Goal: Task Accomplishment & Management: Use online tool/utility

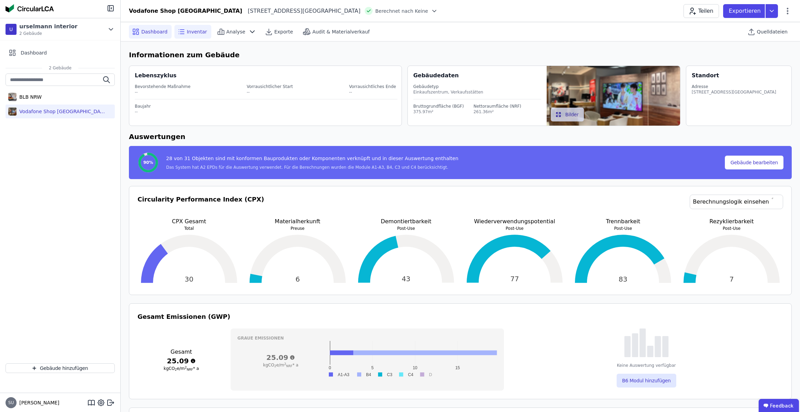
click at [182, 30] on icon at bounding box center [181, 32] width 8 height 8
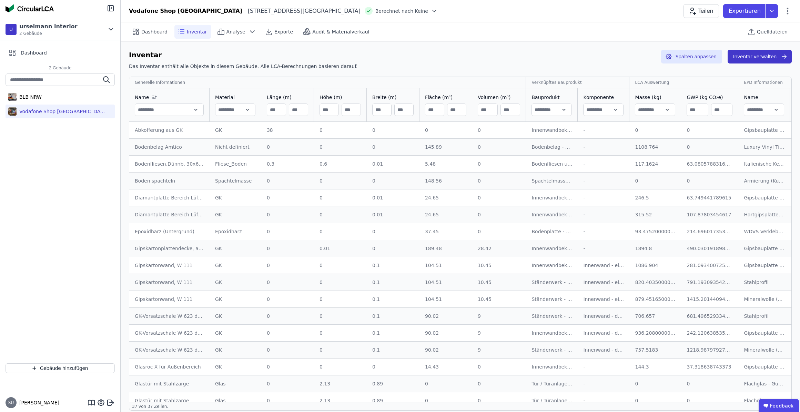
click at [754, 57] on button "Inventar verwalten" at bounding box center [760, 57] width 64 height 14
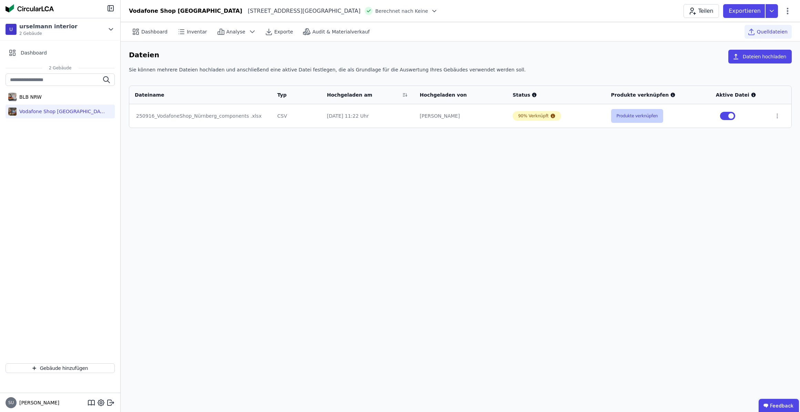
click at [643, 113] on button "Produkte verknüpfen" at bounding box center [637, 116] width 52 height 14
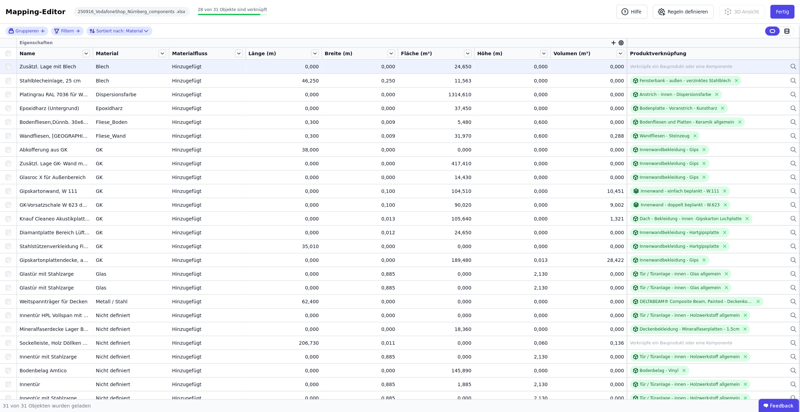
click at [790, 66] on icon at bounding box center [793, 66] width 7 height 8
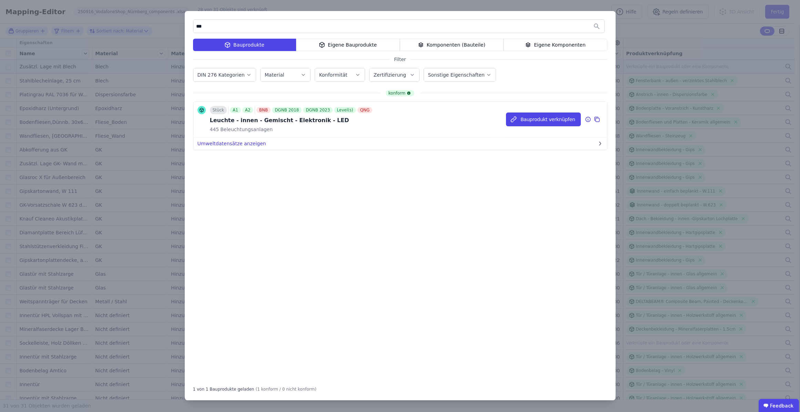
click at [248, 146] on button "Umweltdatensätze anzeigen" at bounding box center [400, 143] width 414 height 12
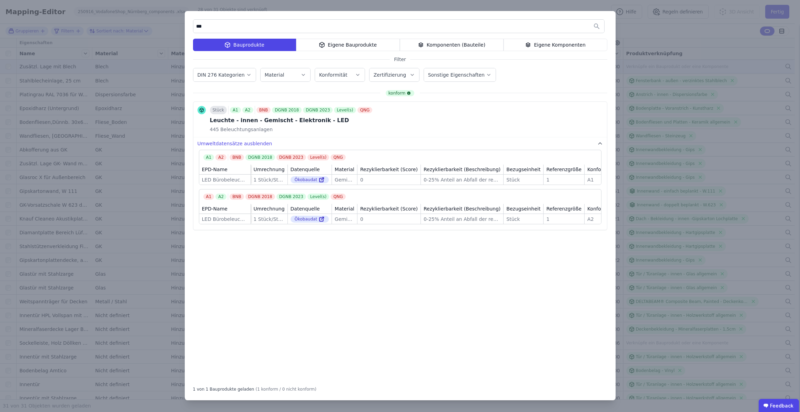
click at [448, 38] on div "*** Bauprodukte Eigene Bauprodukte Komponenten (Bauteile) Eigene Komponenten Fi…" at bounding box center [400, 205] width 431 height 389
click at [447, 44] on div "Komponenten (Bauteile)" at bounding box center [452, 45] width 104 height 12
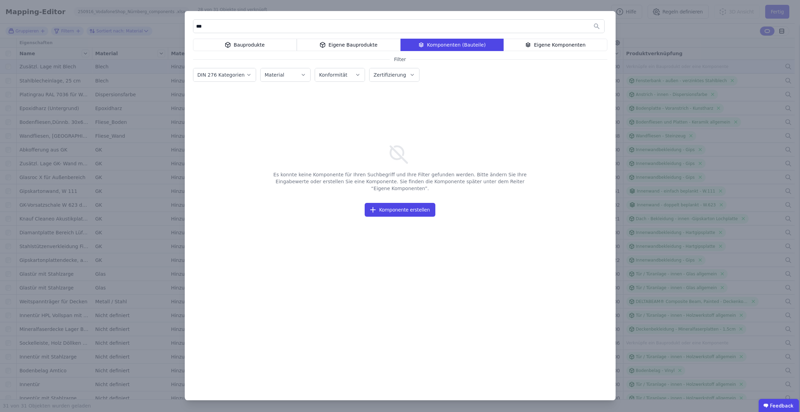
click at [266, 45] on div "Bauprodukte" at bounding box center [245, 45] width 104 height 12
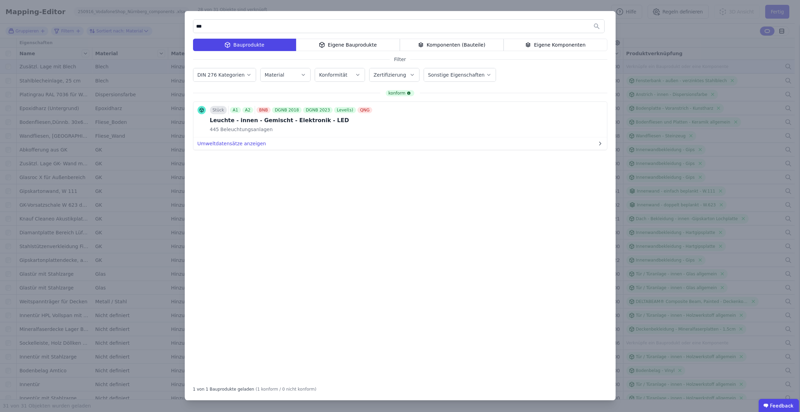
drag, startPoint x: 265, startPoint y: 27, endPoint x: 237, endPoint y: 29, distance: 28.3
click at [237, 29] on input "***" at bounding box center [398, 26] width 411 height 12
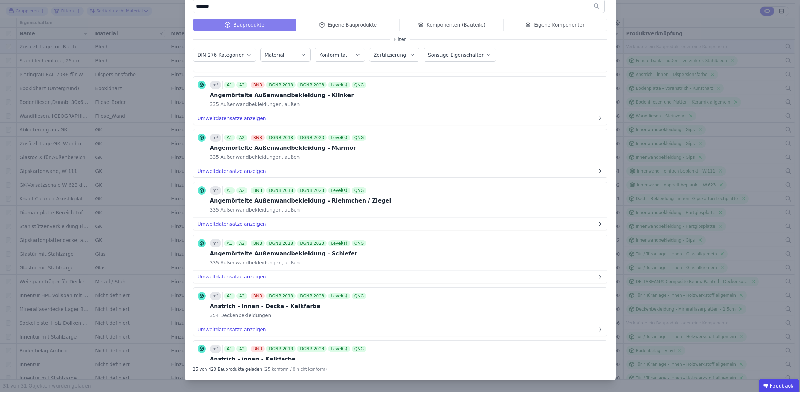
scroll to position [208, 0]
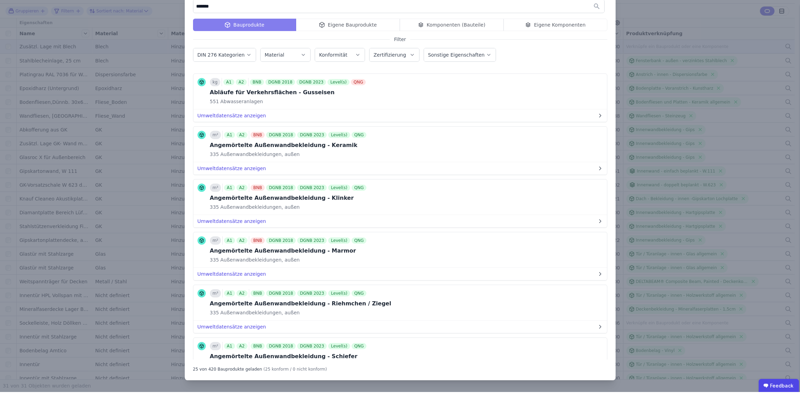
click at [452, 39] on div "Bauprodukte Eigene Bauprodukte Komponenten (Bauteile) Eigene Komponenten" at bounding box center [400, 45] width 414 height 12
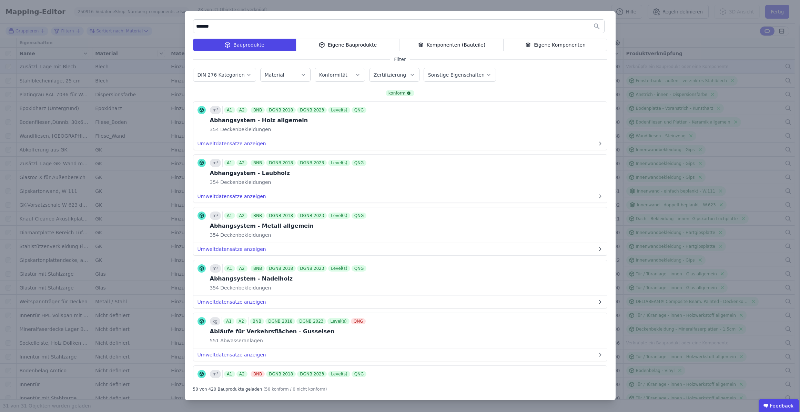
click at [464, 45] on div "Komponenten (Bauteile)" at bounding box center [452, 45] width 104 height 12
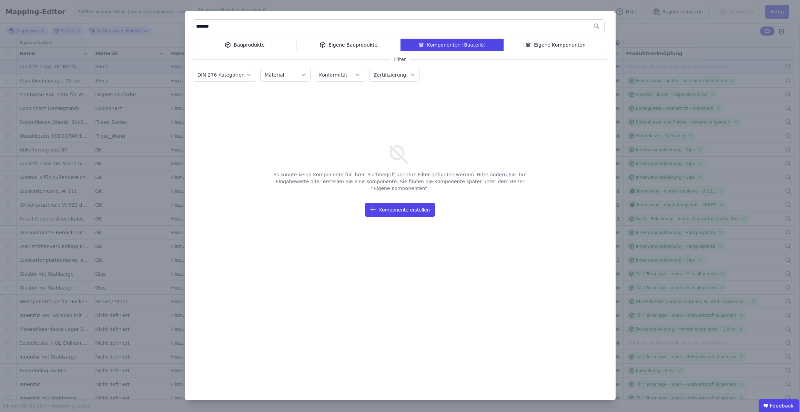
click at [271, 42] on div "Bauprodukte" at bounding box center [245, 45] width 104 height 12
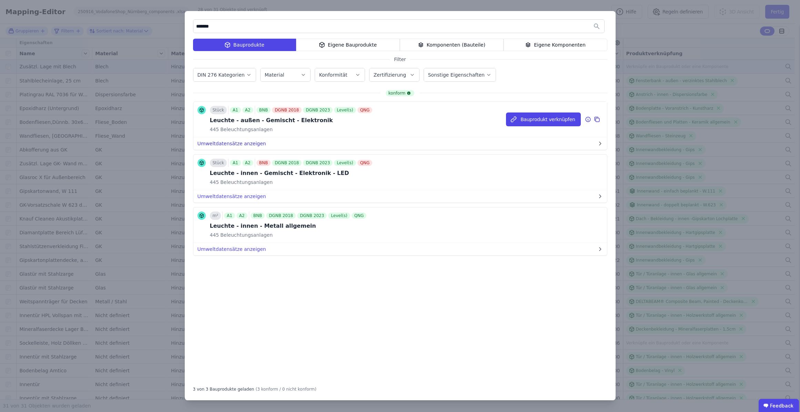
click at [226, 143] on button "Umweltdatensätze anzeigen" at bounding box center [400, 143] width 414 height 12
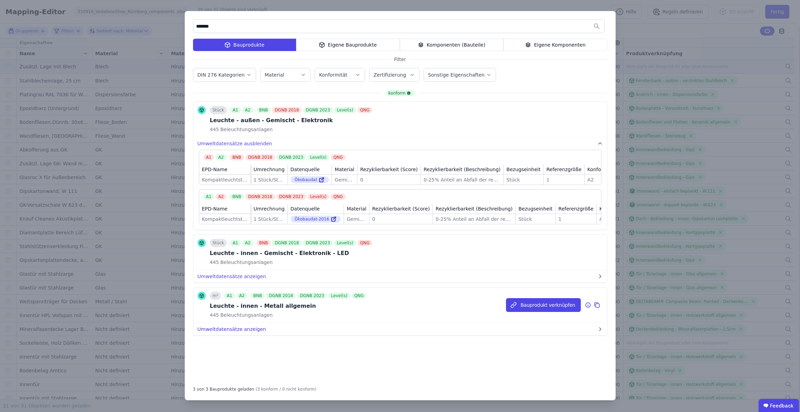
click at [217, 334] on button "Umweltdatensätze anzeigen" at bounding box center [400, 329] width 414 height 12
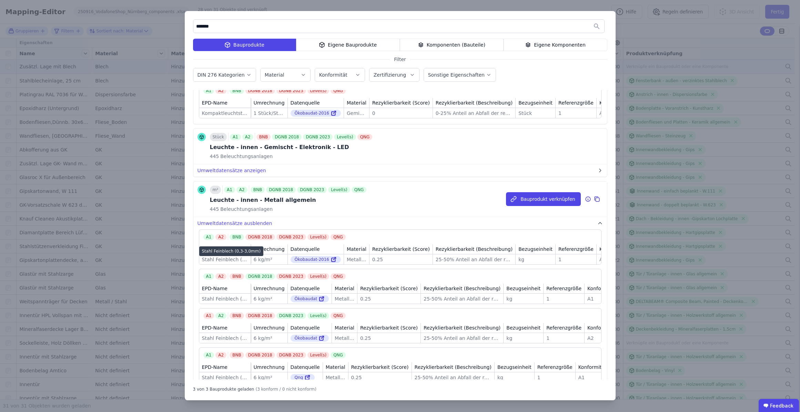
scroll to position [120, 0]
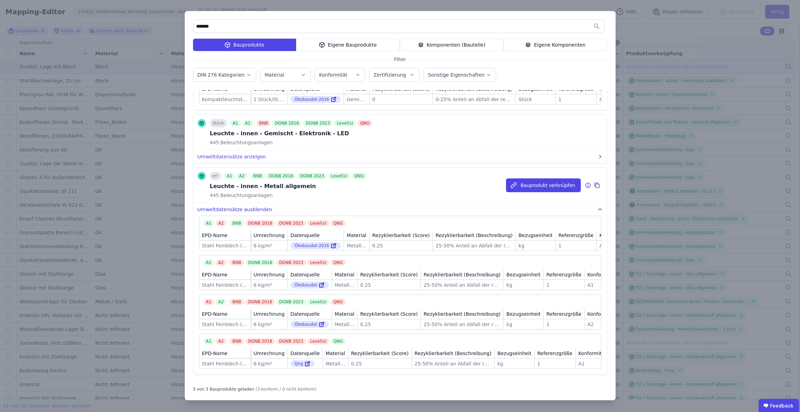
click at [226, 214] on button "Umweltdatensätze ausblenden" at bounding box center [400, 209] width 414 height 12
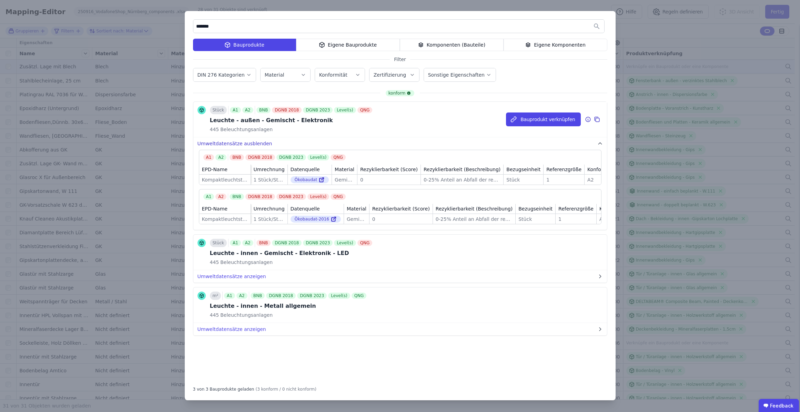
click at [234, 146] on button "Umweltdatensätze ausblenden" at bounding box center [400, 143] width 414 height 12
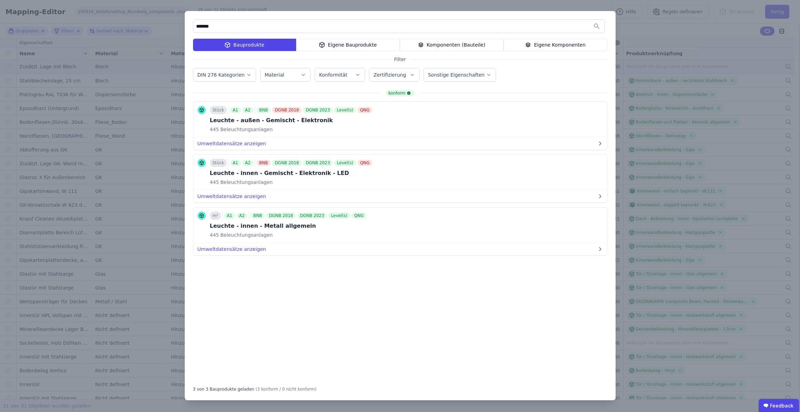
drag, startPoint x: 233, startPoint y: 27, endPoint x: 192, endPoint y: 26, distance: 40.4
click at [192, 26] on div "******* Bauprodukte Eigene Bauprodukte Komponenten (Bauteile) Eigene Komponente…" at bounding box center [400, 205] width 431 height 389
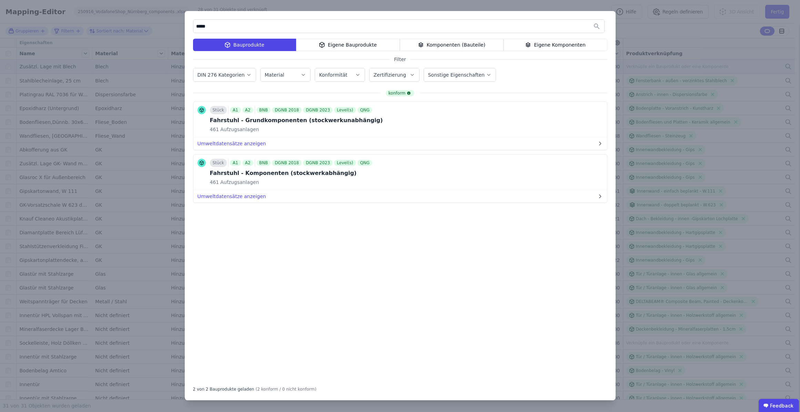
click at [446, 48] on div "Komponenten (Bauteile)" at bounding box center [452, 45] width 104 height 12
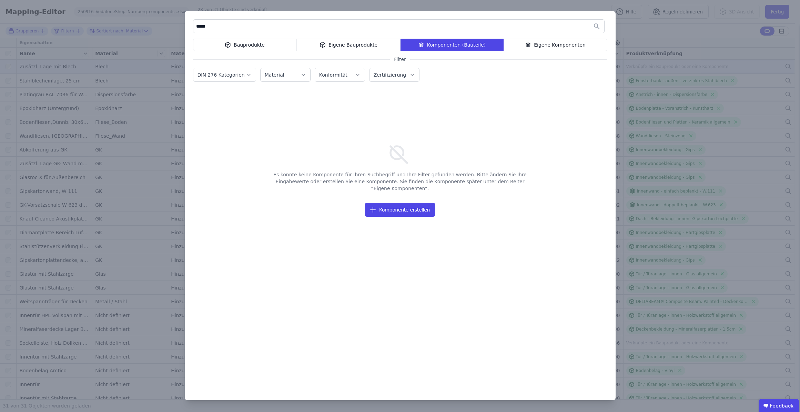
click at [264, 45] on div "Bauprodukte" at bounding box center [245, 45] width 104 height 12
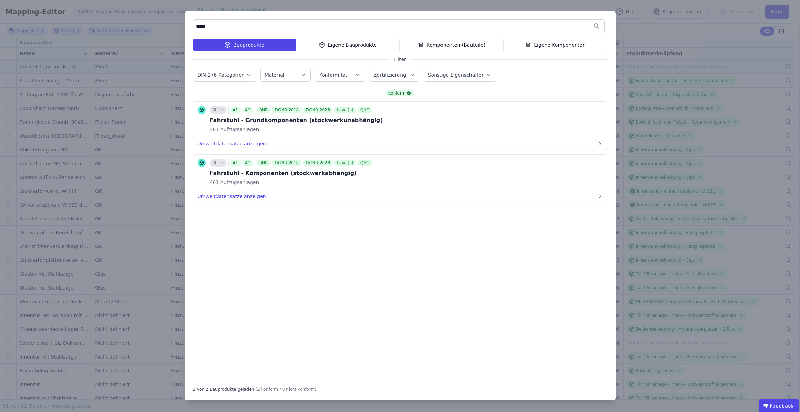
drag, startPoint x: 244, startPoint y: 25, endPoint x: 192, endPoint y: 22, distance: 52.8
click at [192, 22] on div "***** Bauprodukte Eigene Bauprodukte Komponenten (Bauteile) Eigene Komponenten …" at bounding box center [400, 205] width 431 height 389
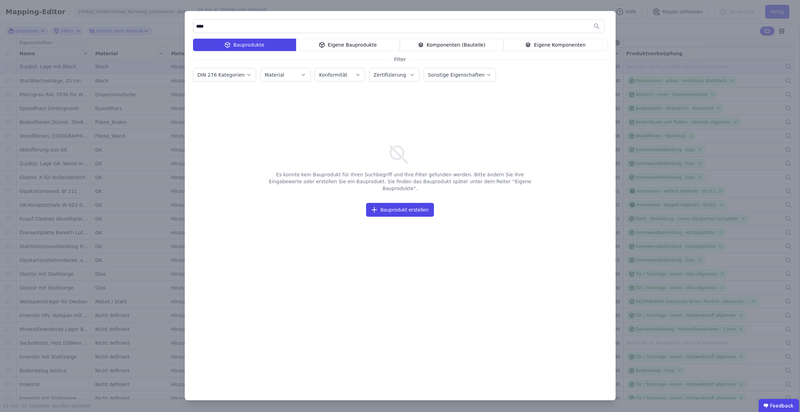
click at [470, 47] on div "Komponenten (Bauteile)" at bounding box center [452, 45] width 104 height 12
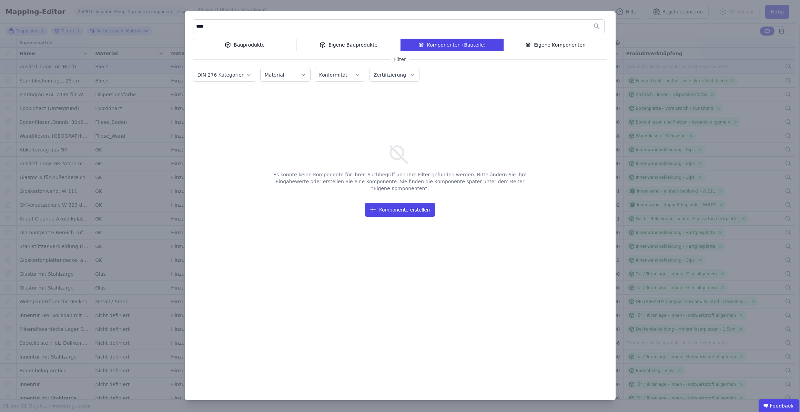
click at [254, 44] on div "Bauprodukte" at bounding box center [245, 45] width 104 height 12
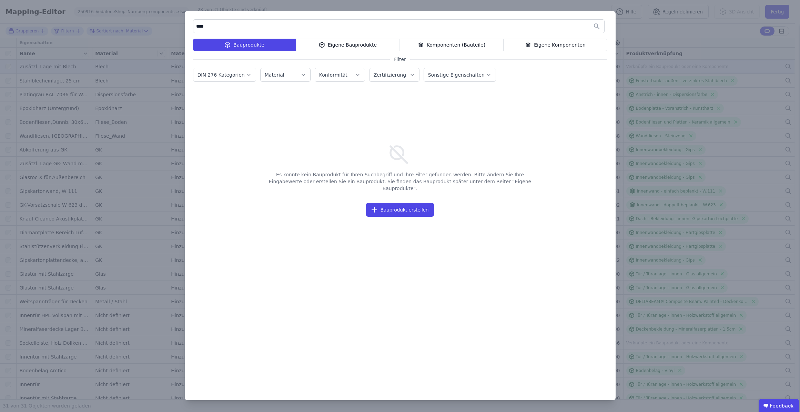
click at [256, 30] on input "****" at bounding box center [398, 26] width 411 height 12
type input "*"
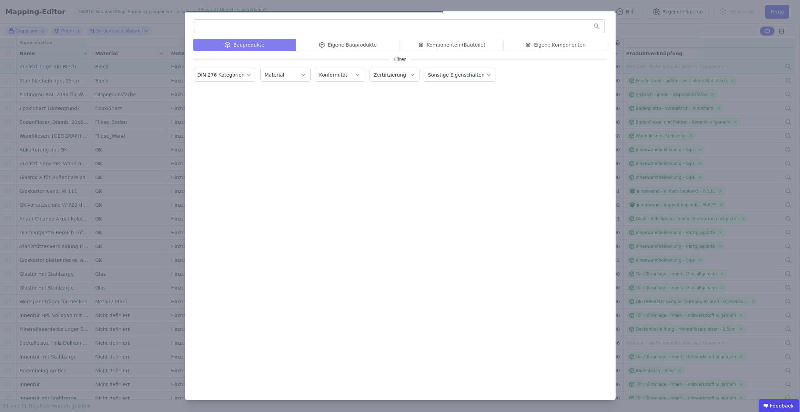
click at [242, 70] on button "DIN 276 Kategorien" at bounding box center [224, 74] width 62 height 13
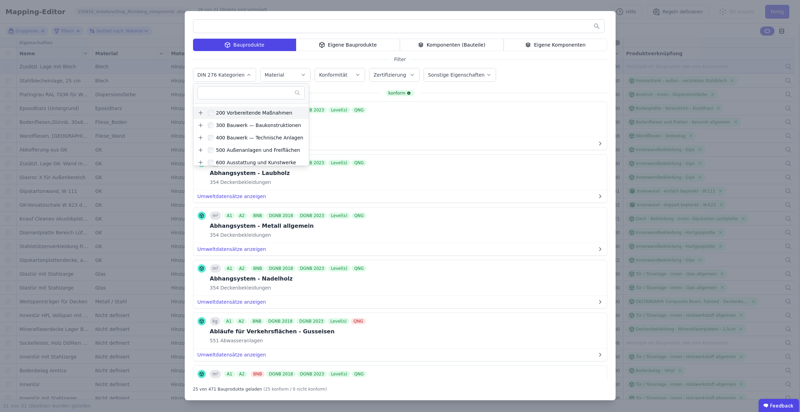
scroll to position [23, 0]
click at [203, 151] on icon at bounding box center [201, 149] width 6 height 6
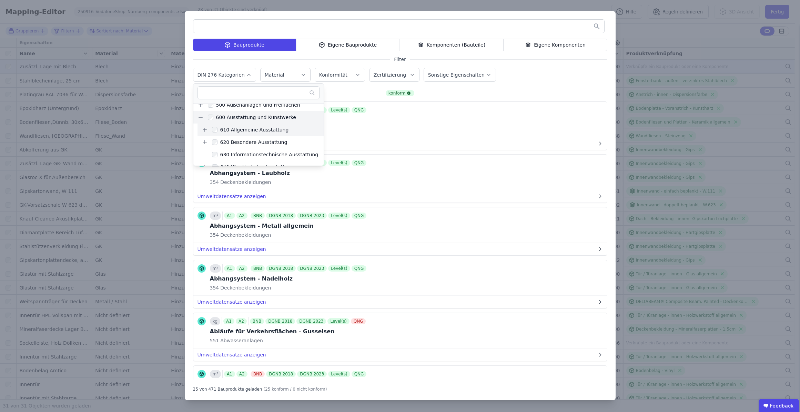
click at [284, 135] on div "610 Allgemeine Ausstattung" at bounding box center [263, 129] width 111 height 11
click at [242, 130] on div "610 Allgemeine Ausstattung" at bounding box center [253, 129] width 71 height 7
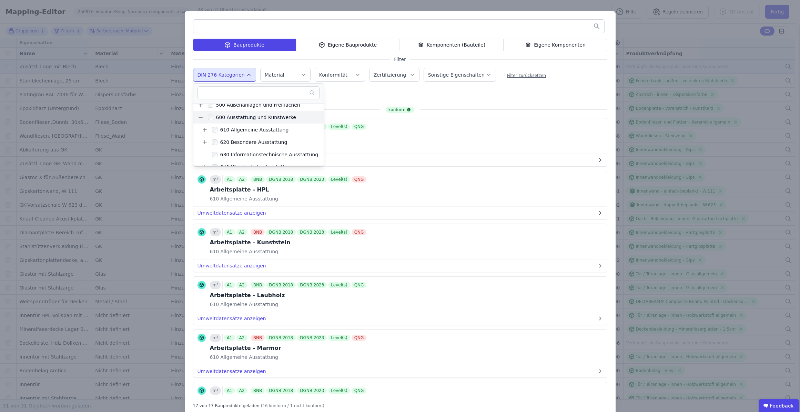
click at [580, 74] on div "DIN 276 Kategorien 100 Grundstück 200 Vorbereitende Maßnahmen 300 Bauwerk — Bau…" at bounding box center [400, 76] width 414 height 18
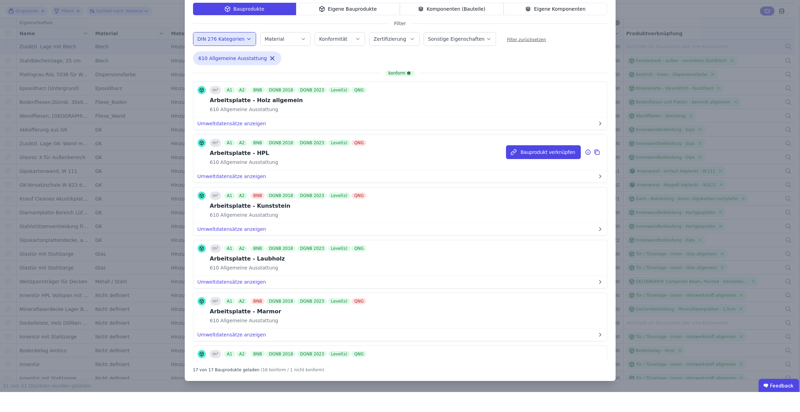
scroll to position [0, 0]
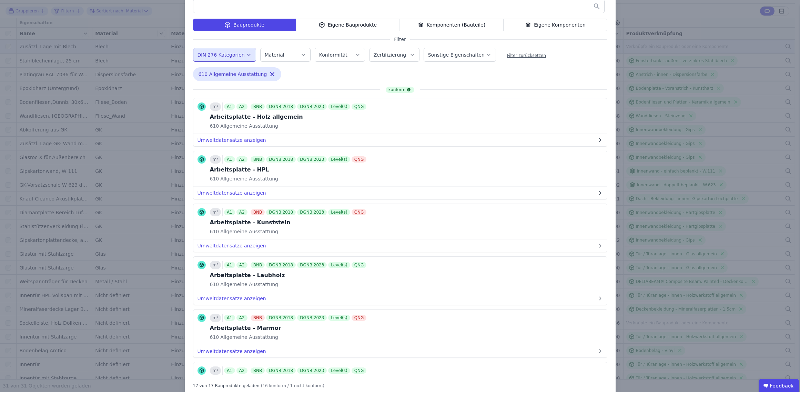
click at [443, 39] on div "Komponenten (Bauteile)" at bounding box center [452, 45] width 104 height 12
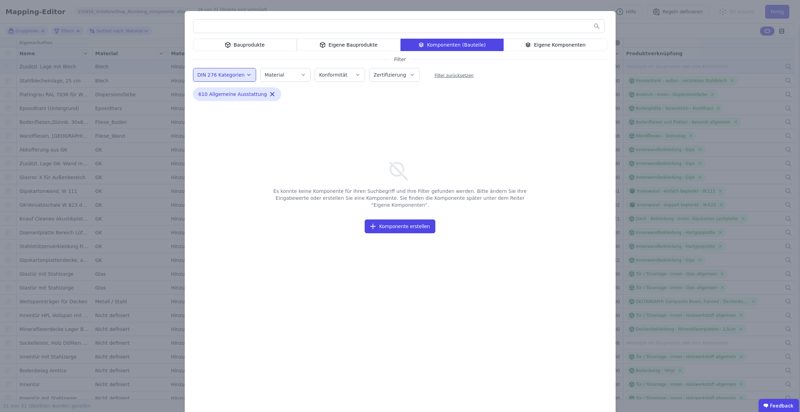
click at [282, 46] on div "Bauprodukte" at bounding box center [245, 45] width 104 height 12
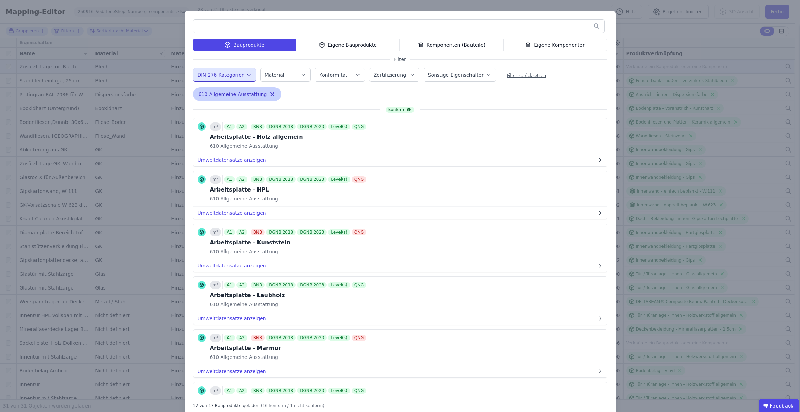
click at [269, 96] on icon "button" at bounding box center [272, 94] width 7 height 7
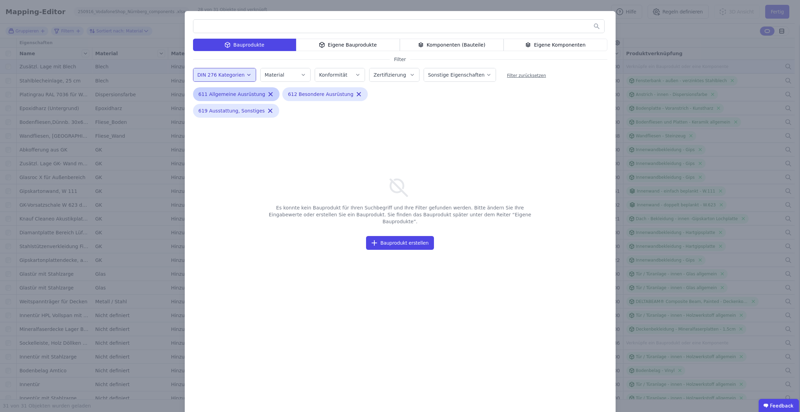
click at [267, 94] on div "611 Allgemeine Ausrüstung Remove small option" at bounding box center [236, 94] width 87 height 14
click at [267, 94] on icon "button" at bounding box center [270, 94] width 7 height 7
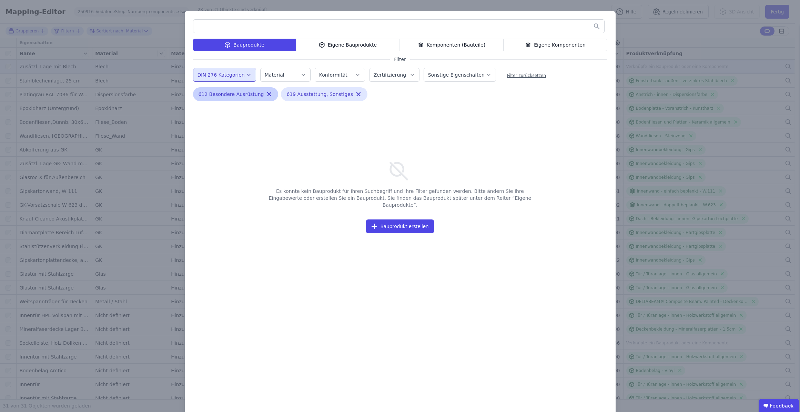
click at [266, 97] on icon "button" at bounding box center [269, 94] width 7 height 7
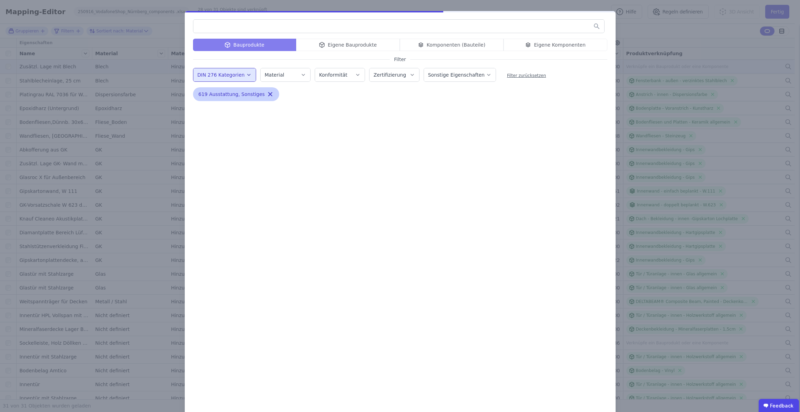
click at [267, 95] on icon "button" at bounding box center [270, 94] width 7 height 7
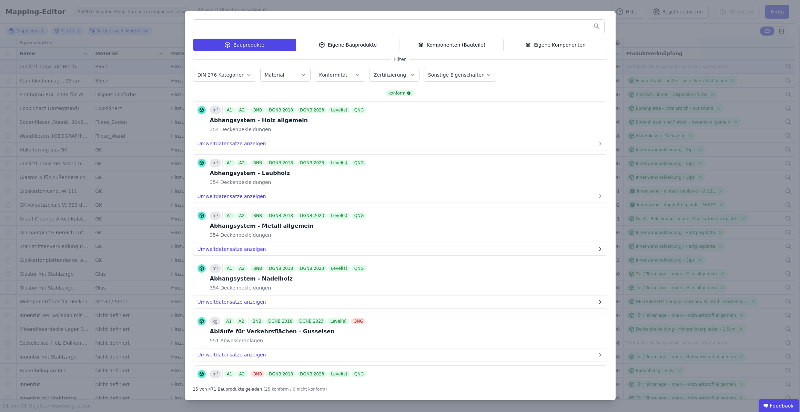
click at [370, 42] on div "Eigene Bauprodukte" at bounding box center [348, 45] width 104 height 12
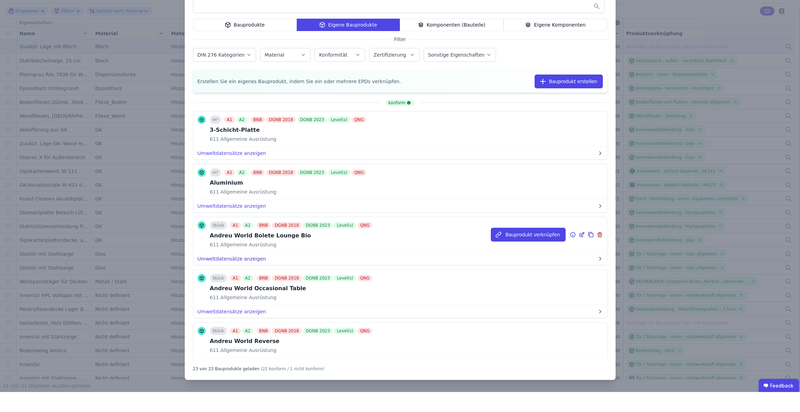
click at [236, 272] on button "Umweltdatensätze anzeigen" at bounding box center [400, 278] width 414 height 12
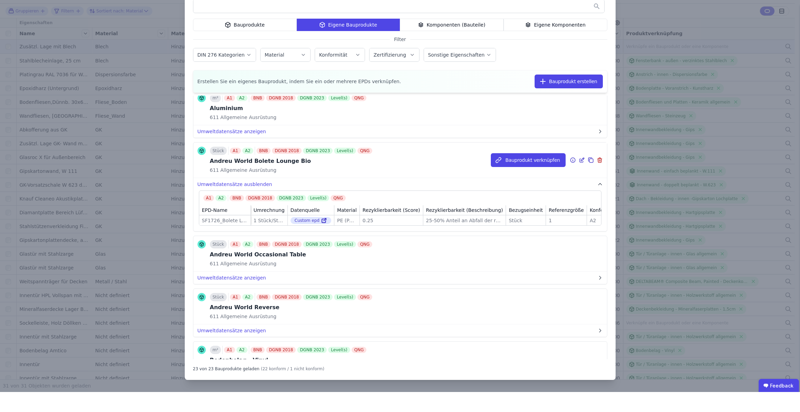
scroll to position [81, 0]
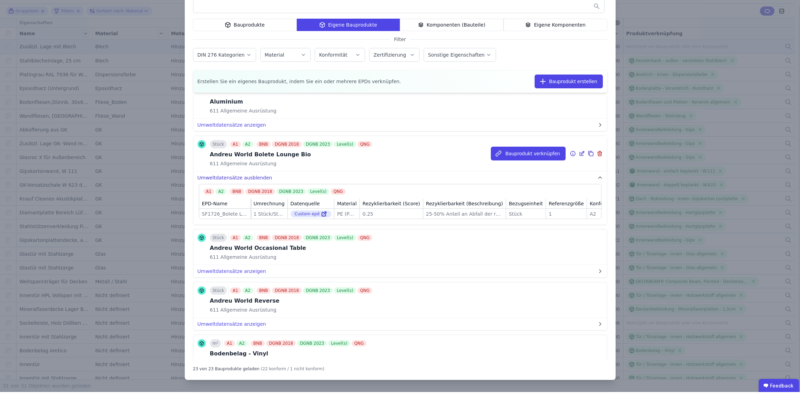
click at [227, 191] on button "Umweltdatensätze ausblenden" at bounding box center [400, 197] width 414 height 12
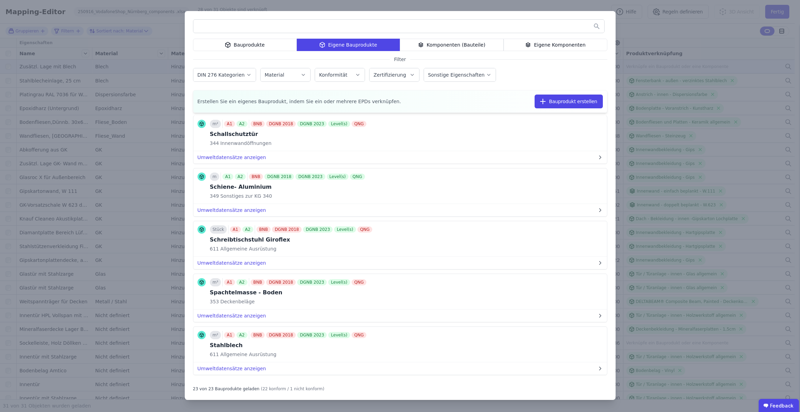
scroll to position [988, 0]
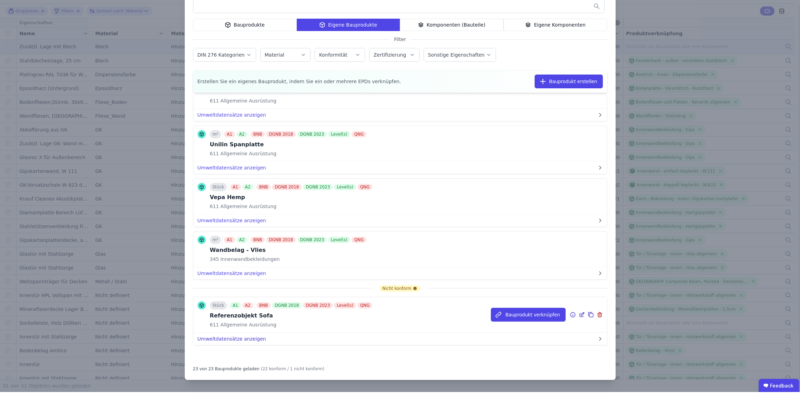
click at [235, 352] on button "Umweltdatensätze anzeigen" at bounding box center [400, 358] width 414 height 12
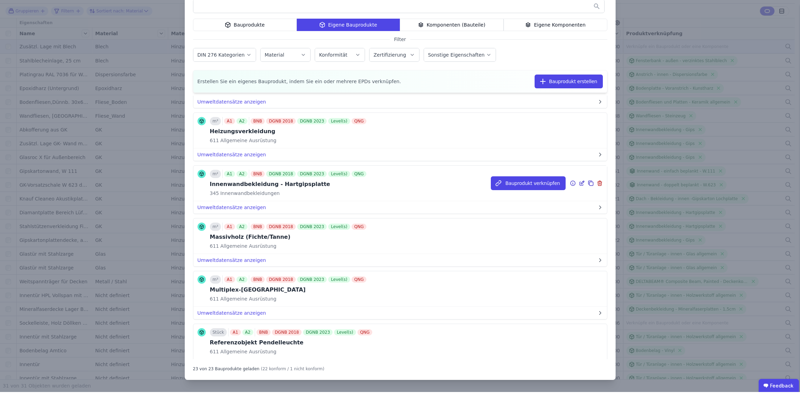
scroll to position [250, 0]
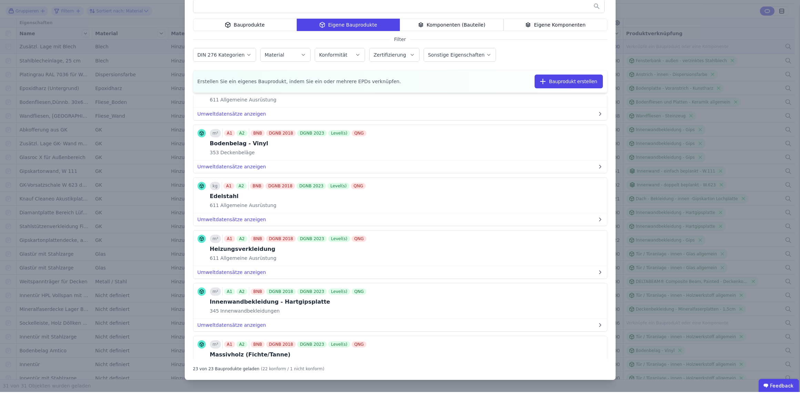
click at [717, 28] on div "Bauprodukte Eigene Bauprodukte Komponenten (Bauteile) Eigene Komponenten Filter…" at bounding box center [400, 206] width 800 height 412
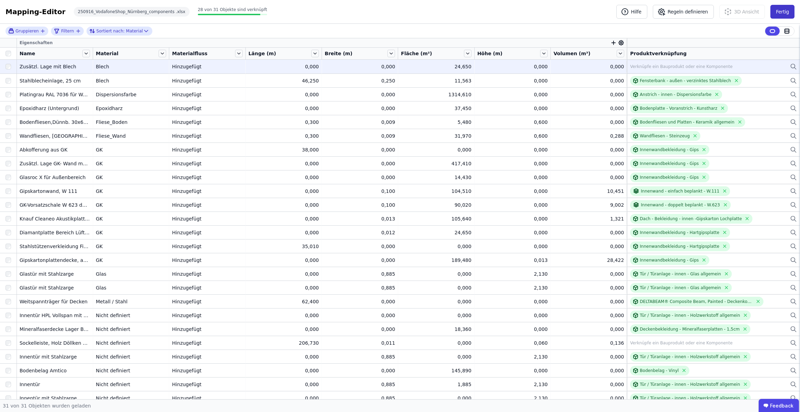
click at [782, 8] on button "Fertig" at bounding box center [783, 12] width 24 height 14
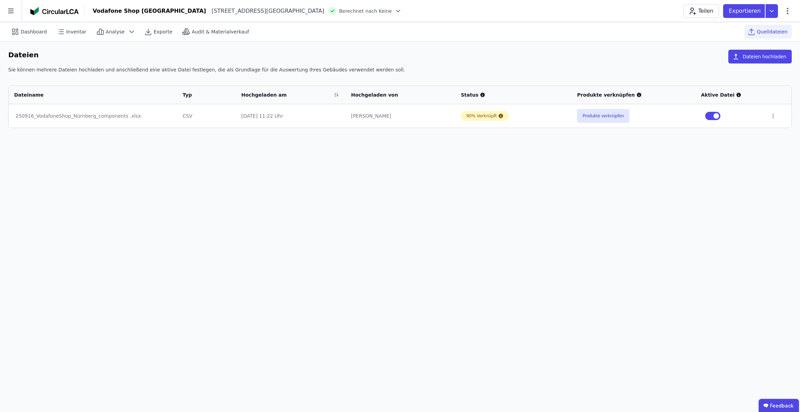
click at [577, 120] on td "Produkte verknüpfen" at bounding box center [634, 115] width 124 height 23
click at [594, 119] on button "Produkte verknüpfen" at bounding box center [603, 116] width 52 height 14
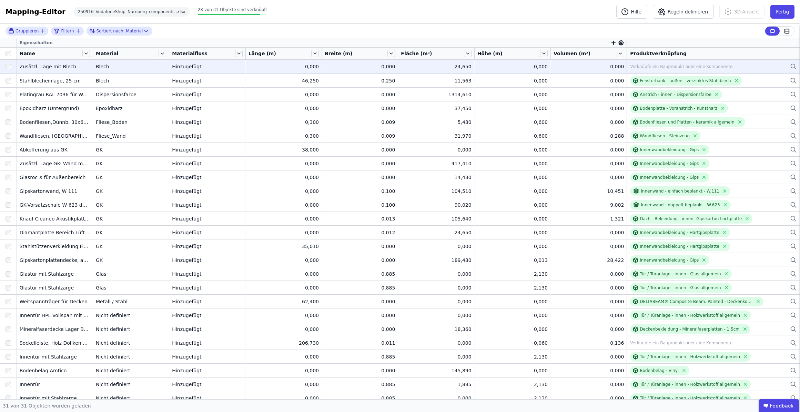
click at [790, 66] on icon at bounding box center [793, 66] width 7 height 8
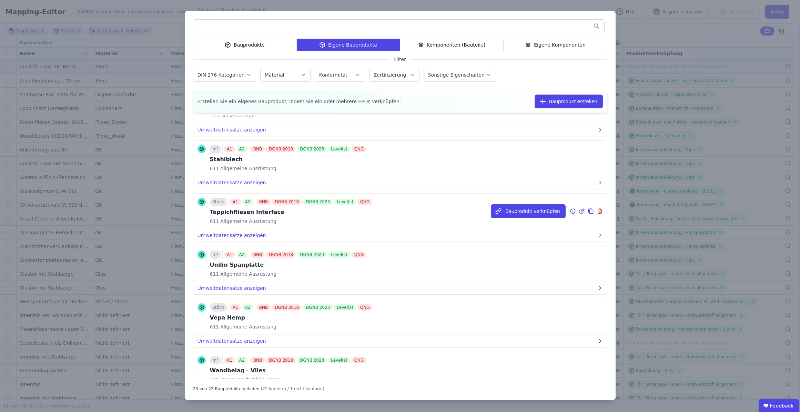
scroll to position [988, 0]
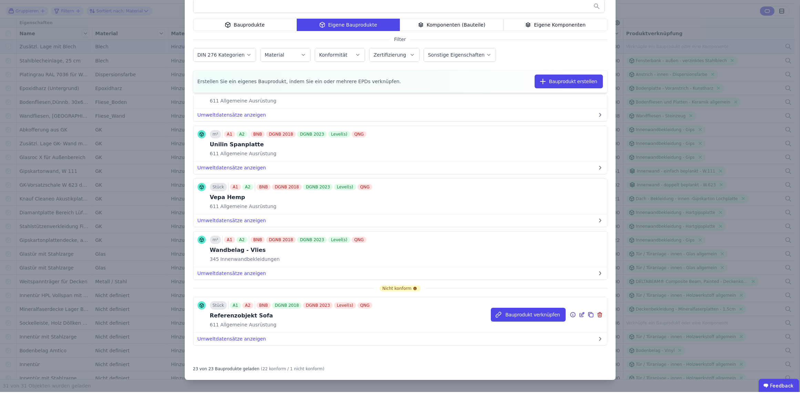
click at [588, 330] on icon at bounding box center [591, 334] width 6 height 8
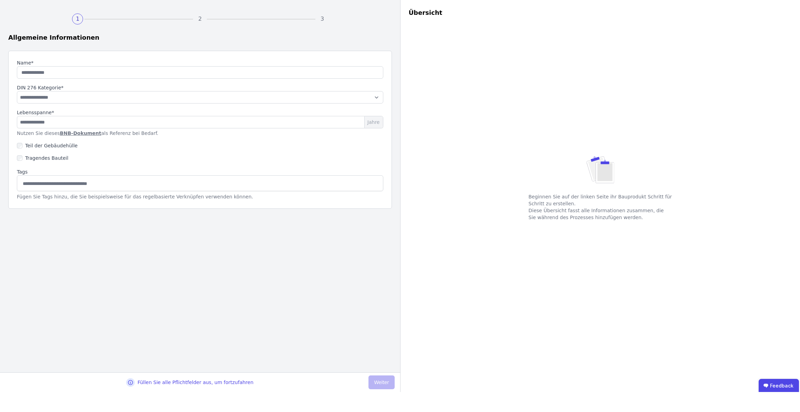
type input "**********"
type input "**"
select select "**********"
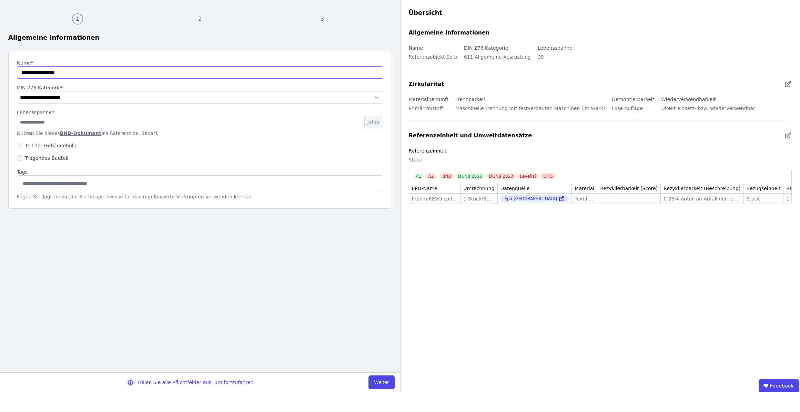
click at [175, 86] on input "string" at bounding box center [200, 92] width 367 height 12
type input "*********"
click at [386, 395] on button "Weiter" at bounding box center [382, 402] width 26 height 14
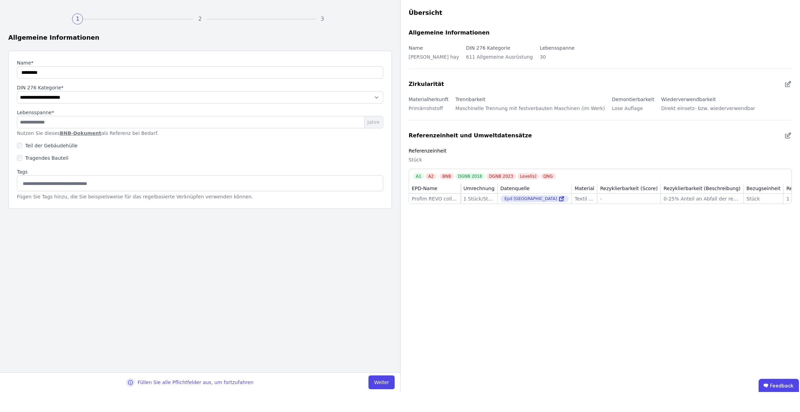
select select "**********"
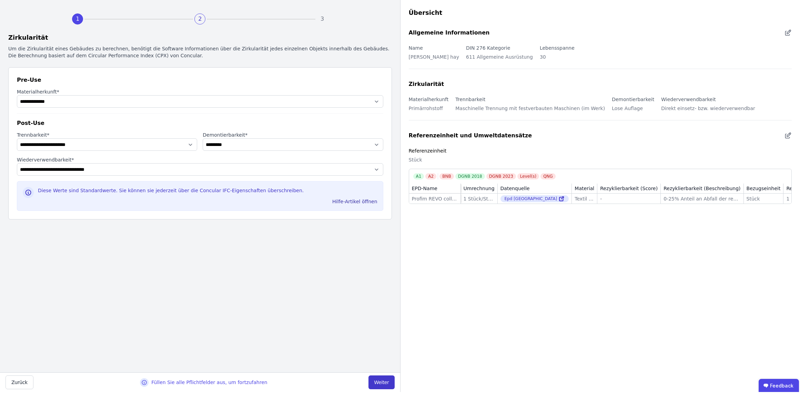
click at [381, 395] on button "Weiter" at bounding box center [382, 402] width 26 height 14
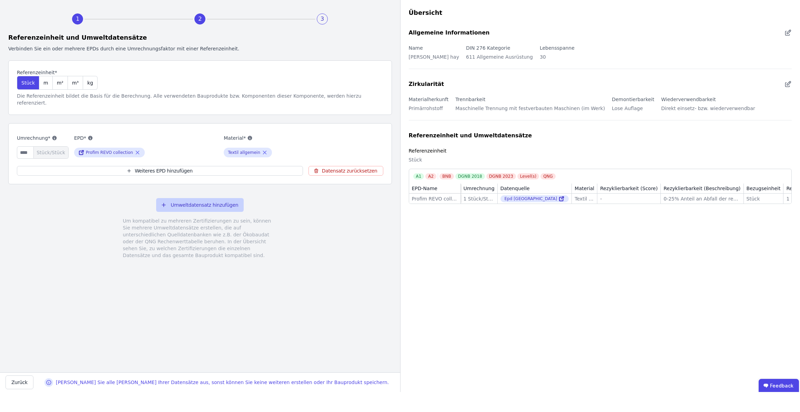
click at [222, 218] on button "Umweltdatensatz hinzufügen" at bounding box center [200, 225] width 88 height 14
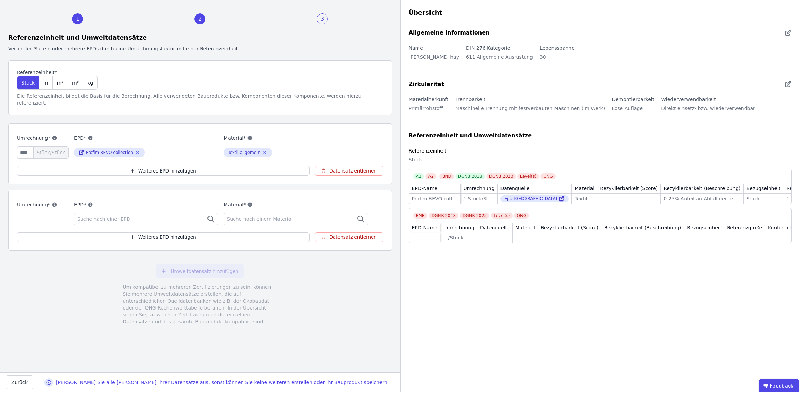
click at [213, 235] on icon at bounding box center [211, 239] width 8 height 8
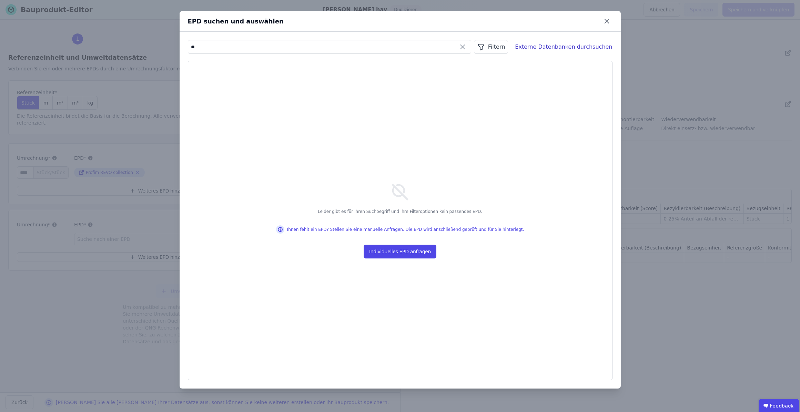
type input "*"
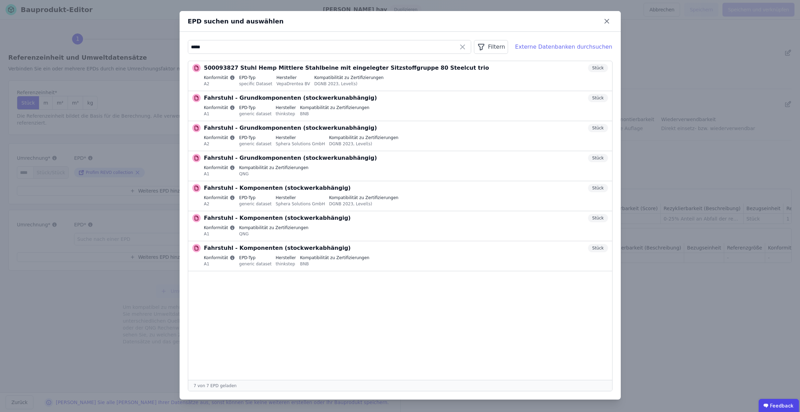
click at [552, 45] on div "Externe Datenbanken durchsuchen" at bounding box center [563, 47] width 97 height 8
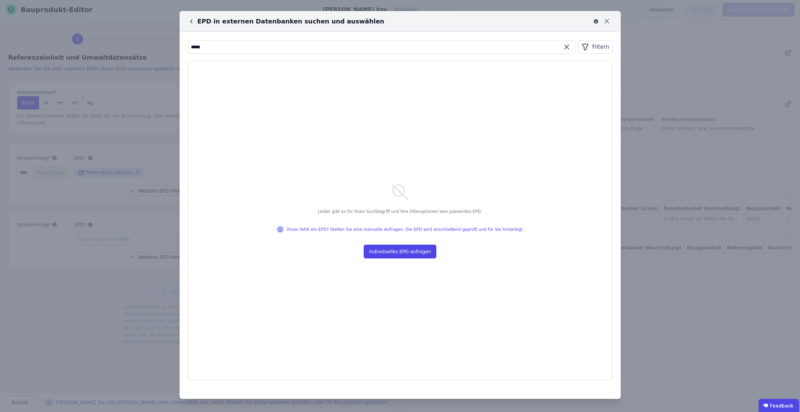
click at [526, 48] on input "*****" at bounding box center [381, 47] width 387 height 12
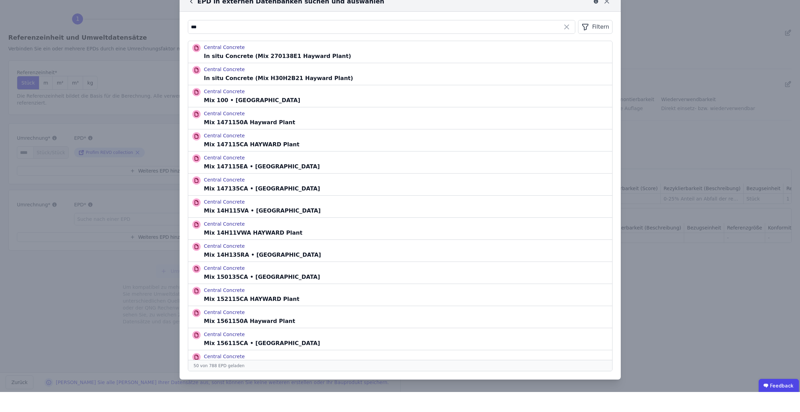
click at [190, 18] on icon at bounding box center [191, 21] width 7 height 7
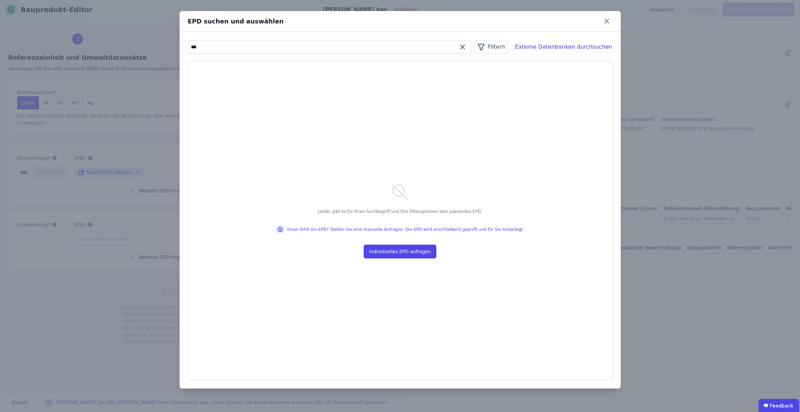
drag, startPoint x: 210, startPoint y: 45, endPoint x: 185, endPoint y: 47, distance: 25.6
click at [185, 47] on div "*** Filtern Externe Datenbanken durchsuchen Leider gibt es für Ihren Suchbegrif…" at bounding box center [400, 210] width 441 height 357
type input "*"
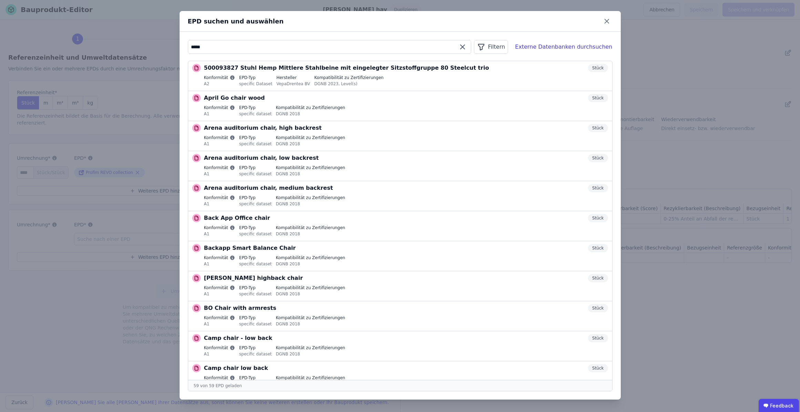
click at [294, 45] on input "*****" at bounding box center [329, 47] width 283 height 12
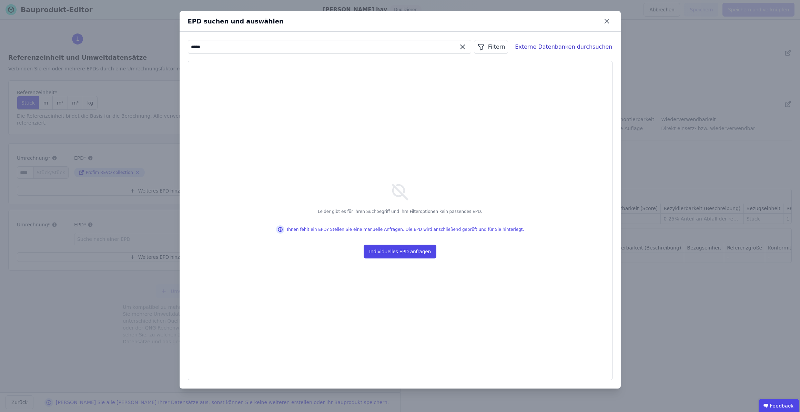
type input "*****"
click at [614, 27] on div "EPD suchen und auswählen" at bounding box center [400, 21] width 441 height 21
click at [613, 26] on div "EPD suchen und auswählen" at bounding box center [400, 21] width 441 height 21
click at [606, 22] on icon at bounding box center [607, 21] width 4 height 4
